Goal: Task Accomplishment & Management: Use online tool/utility

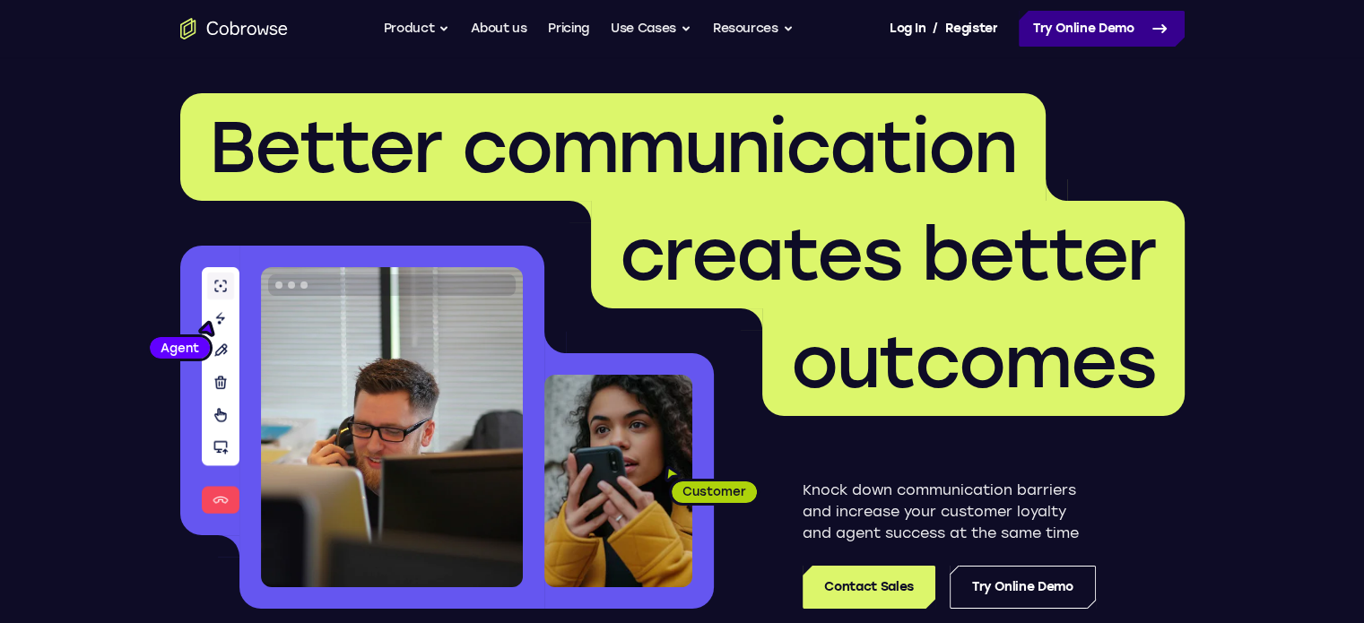
click at [1040, 24] on link "Try Online Demo" at bounding box center [1102, 29] width 166 height 36
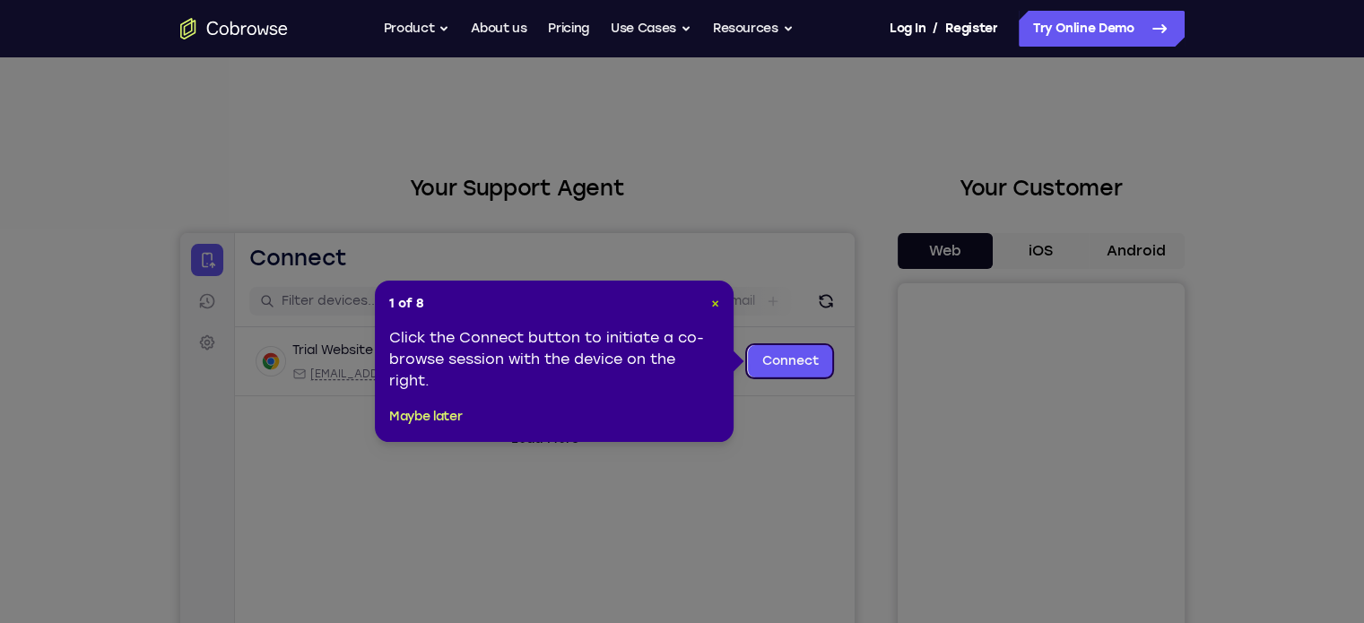
click at [713, 304] on span "×" at bounding box center [715, 303] width 8 height 15
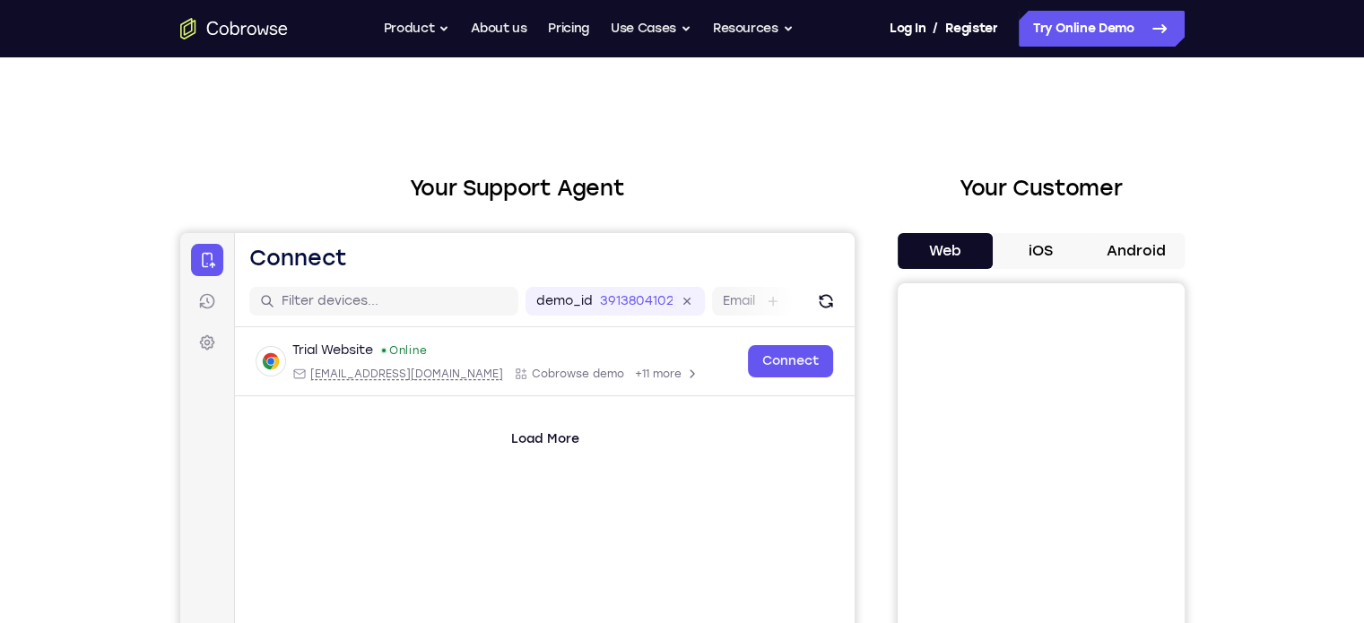
click at [1133, 250] on button "Android" at bounding box center [1137, 251] width 96 height 36
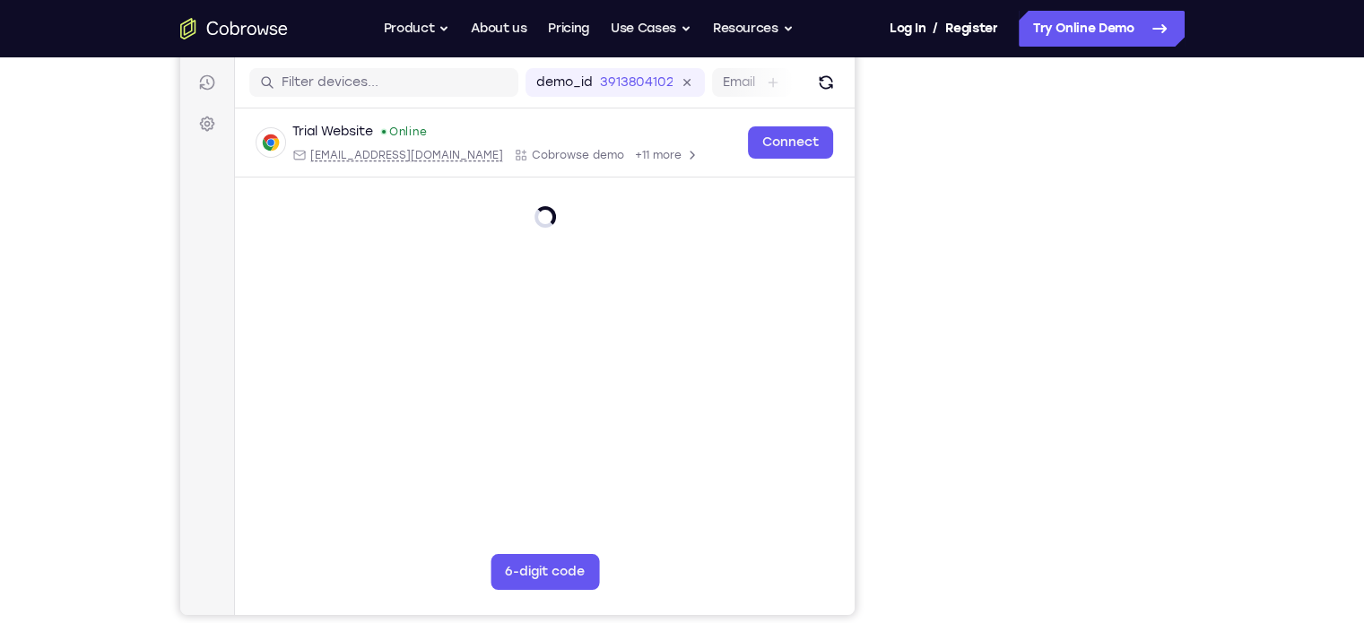
scroll to position [226, 0]
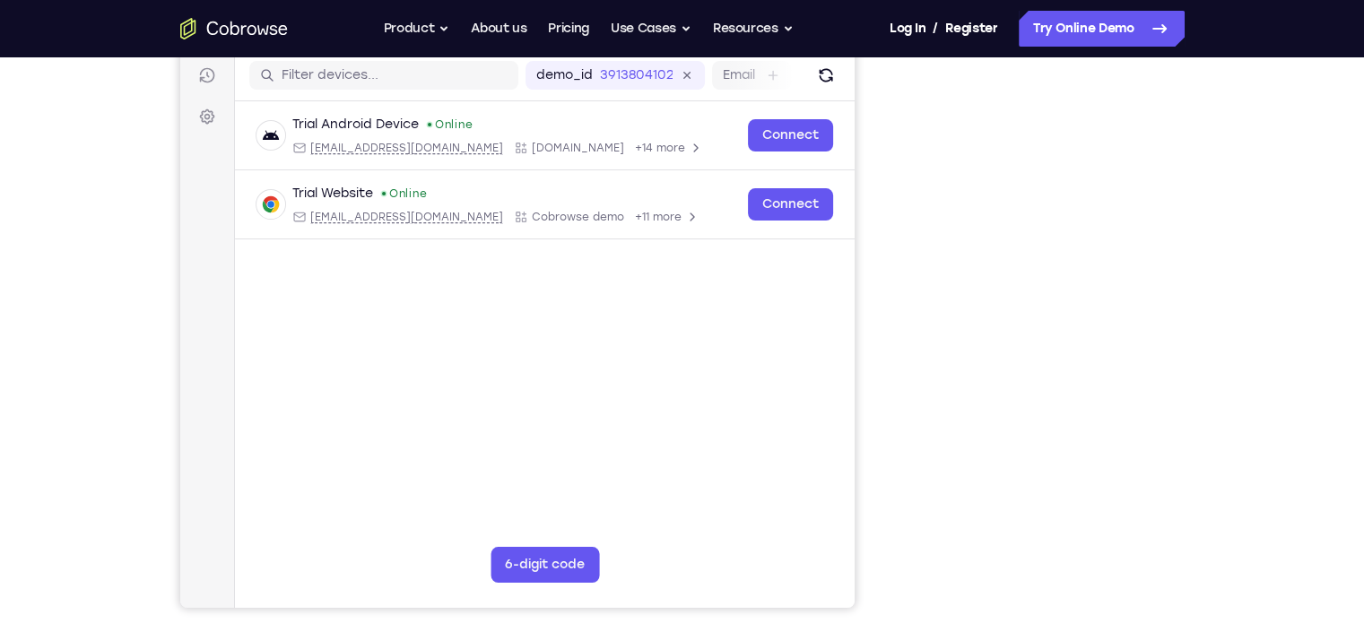
click at [817, 464] on main "demo_id 3913804102 3913804102 Email User ID Device ID Device name 6-digit code …" at bounding box center [544, 350] width 620 height 601
